Goal: Information Seeking & Learning: Check status

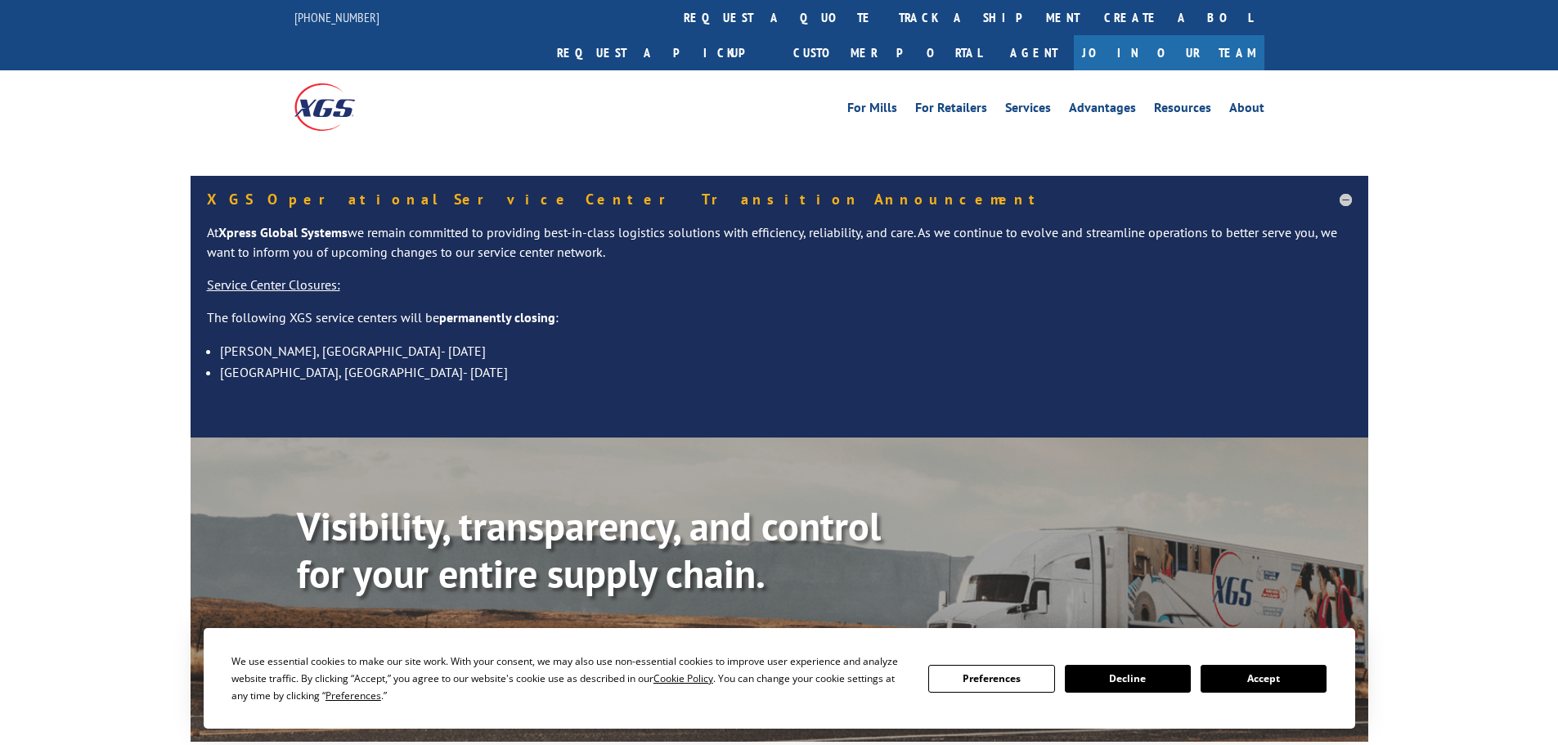
click at [343, 603] on div "Visibility, transparency, and control for your entire supply chain. Track shipm…" at bounding box center [832, 617] width 1071 height 228
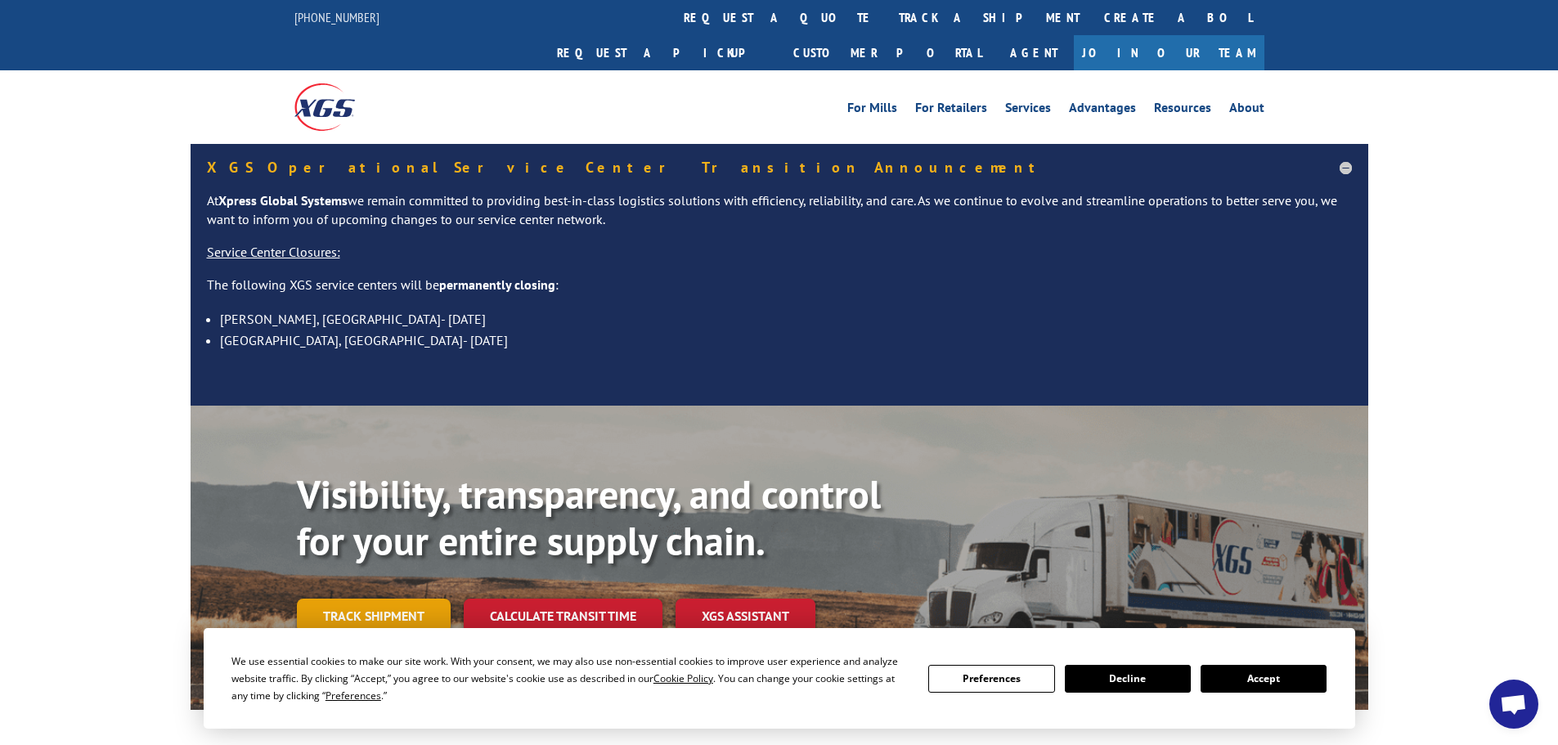
click at [417, 599] on link "Track shipment" at bounding box center [374, 616] width 154 height 34
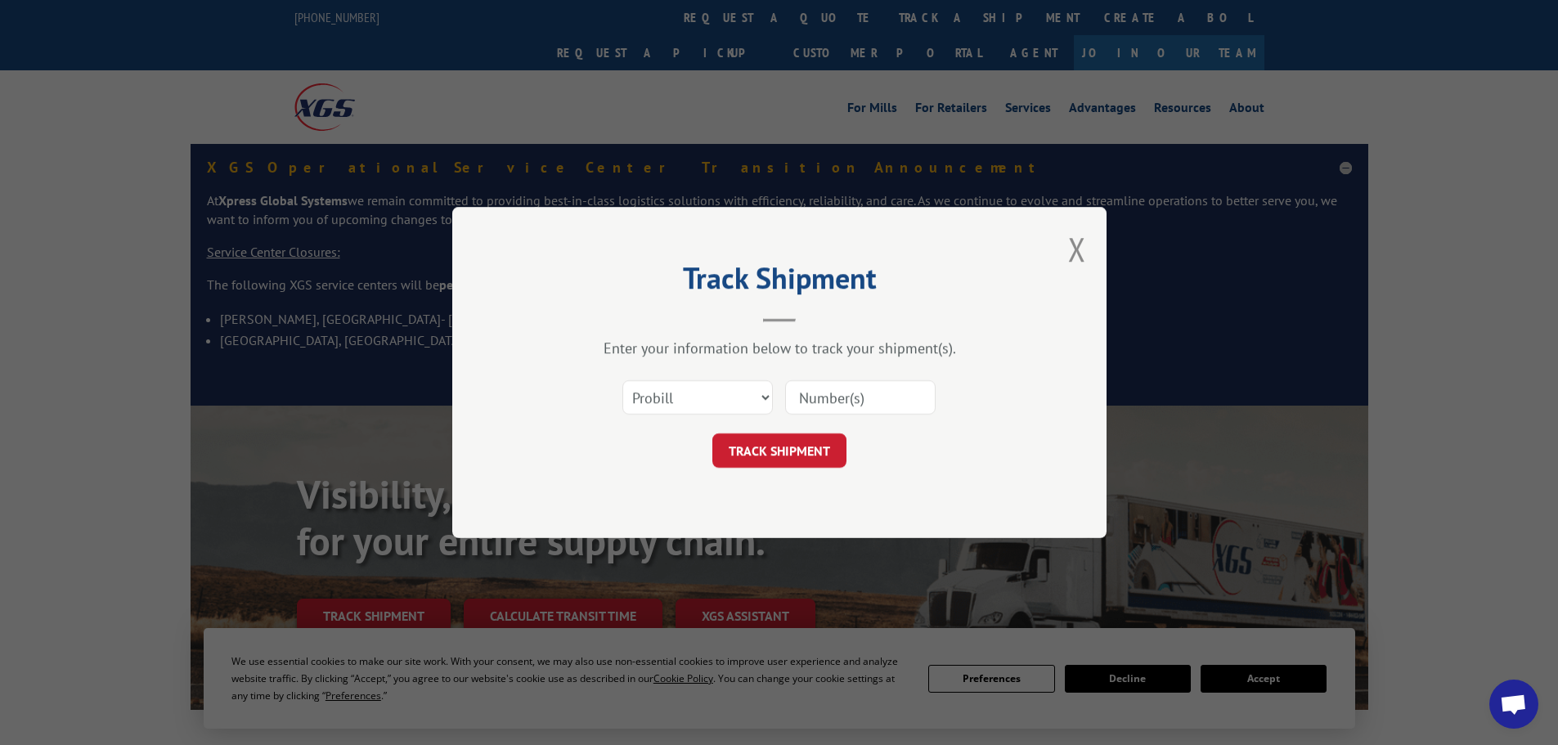
click at [819, 401] on input at bounding box center [860, 397] width 150 height 34
paste input "17227744"
type input "17227744"
click at [818, 451] on button "TRACK SHIPMENT" at bounding box center [779, 450] width 134 height 34
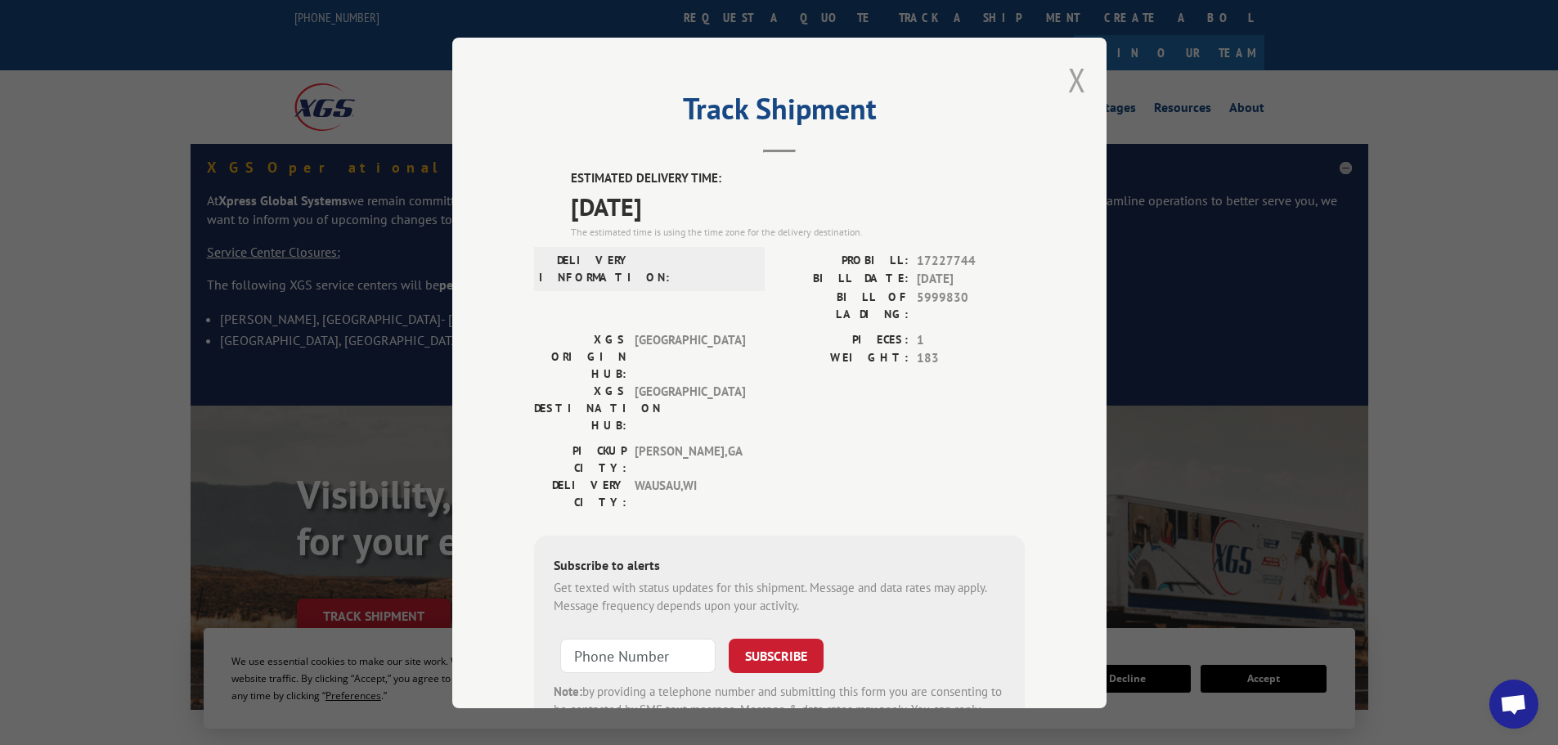
click at [1070, 95] on button "Close modal" at bounding box center [1077, 79] width 18 height 43
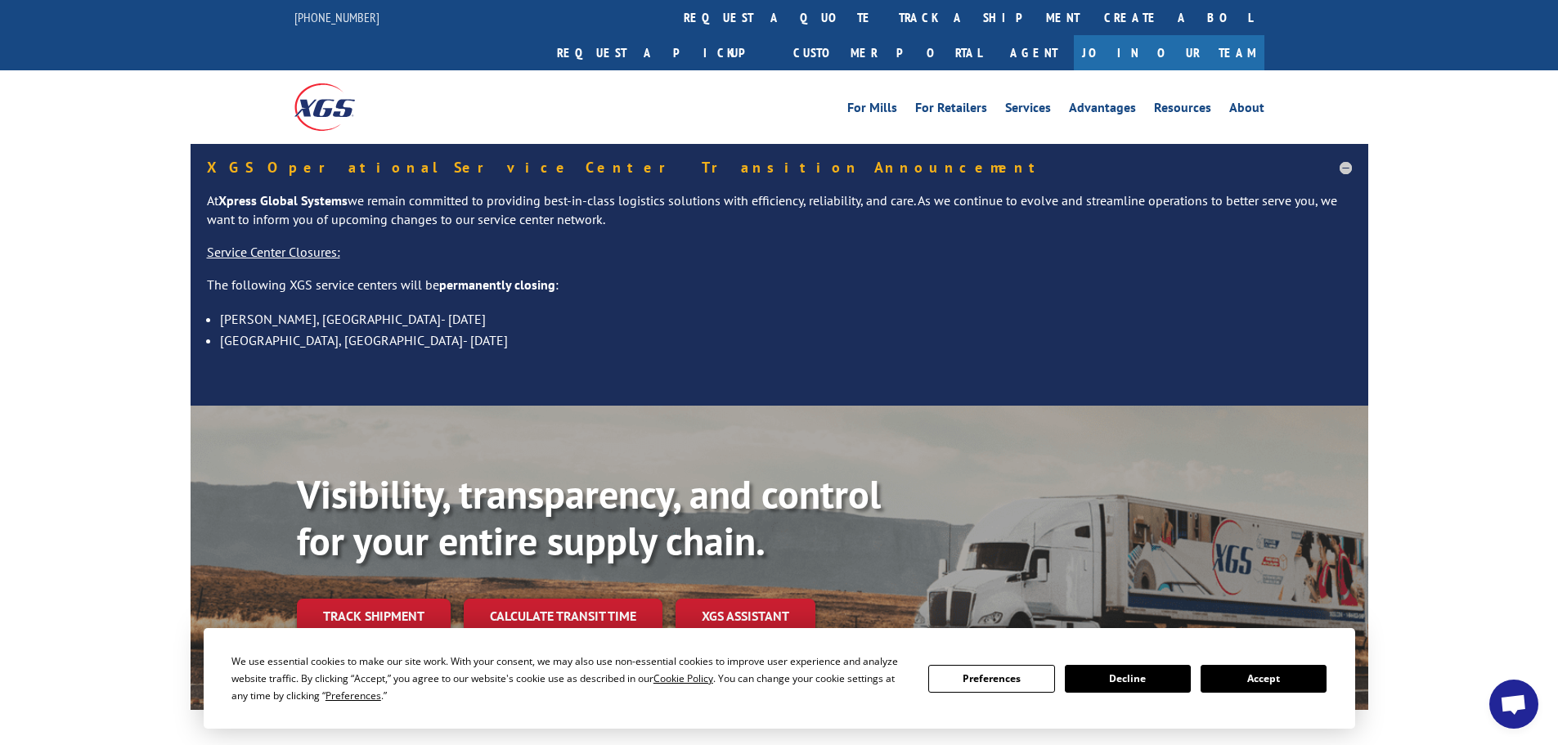
click at [410, 599] on link "Track shipment" at bounding box center [374, 616] width 154 height 34
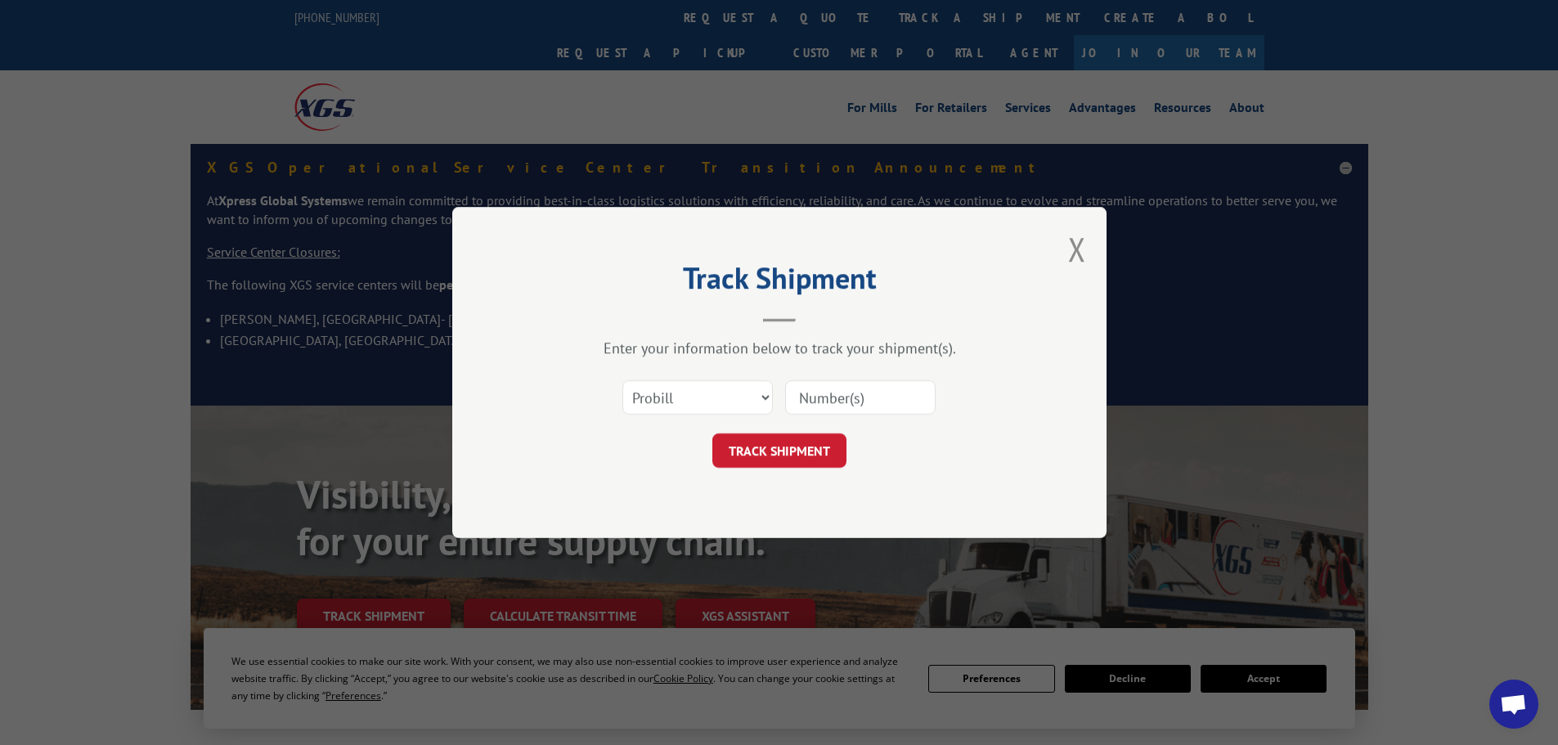
click at [881, 388] on input at bounding box center [860, 397] width 150 height 34
paste input "17227745"
type input "17227745"
click at [712, 433] on button "TRACK SHIPMENT" at bounding box center [779, 450] width 134 height 34
